Goal: Transaction & Acquisition: Download file/media

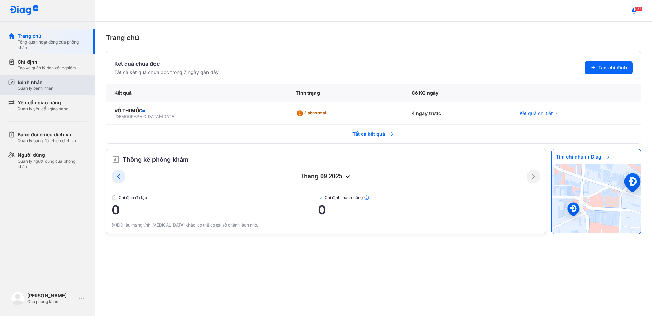
click at [53, 82] on div "Bệnh nhân" at bounding box center [36, 82] width 36 height 7
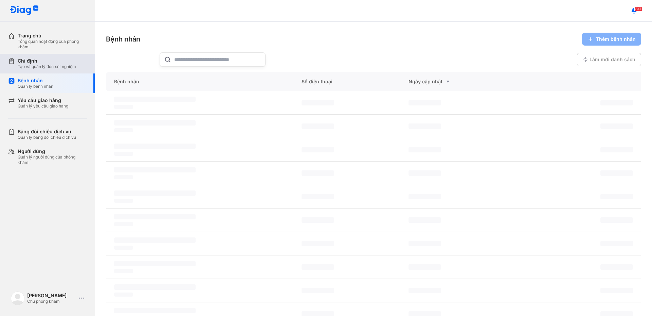
click at [45, 66] on div "Tạo và quản lý đơn xét nghiệm" at bounding box center [47, 66] width 58 height 5
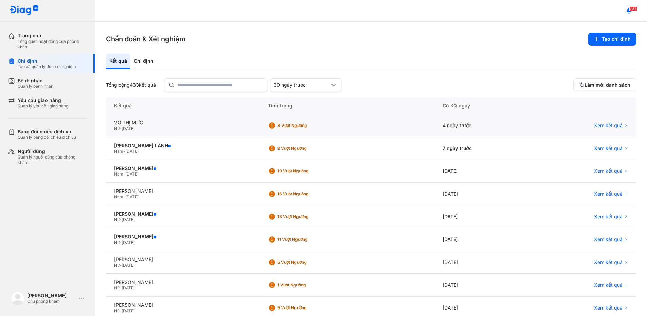
click at [598, 124] on span "Xem kết quả" at bounding box center [608, 125] width 29 height 6
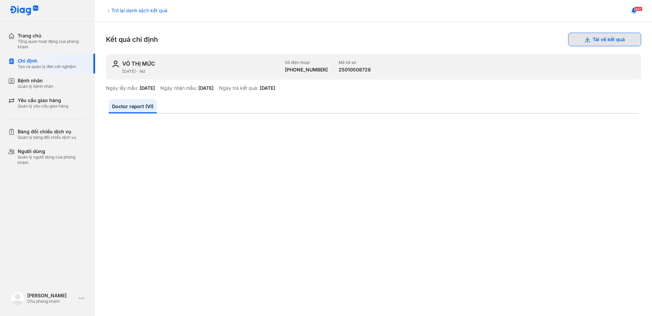
click at [605, 39] on button "Tải về kết quả" at bounding box center [604, 40] width 73 height 14
click at [46, 85] on div "Quản lý bệnh nhân" at bounding box center [36, 86] width 36 height 5
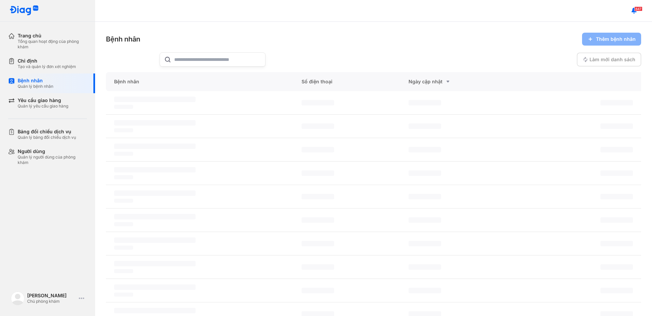
click at [207, 58] on input "text" at bounding box center [217, 60] width 87 height 14
type input "*"
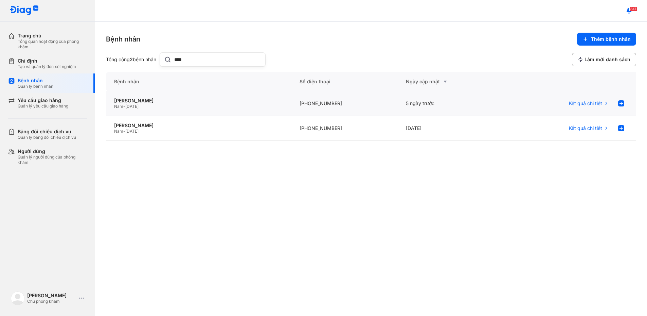
type input "****"
click at [180, 97] on div "NGUYỄN KHÁNH NGUYÊN KHOA Nam - 01/01/2000" at bounding box center [198, 103] width 185 height 25
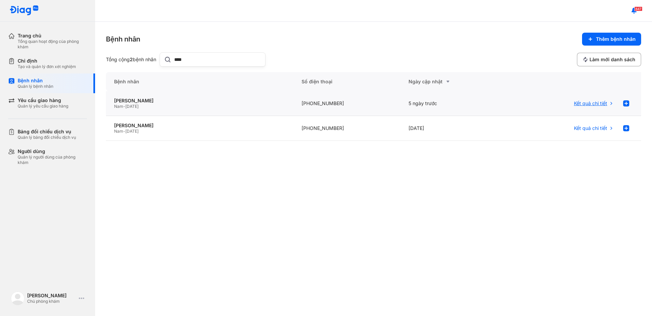
click at [598, 104] on span "Kết quả chi tiết" at bounding box center [590, 103] width 33 height 6
